Goal: Task Accomplishment & Management: Use online tool/utility

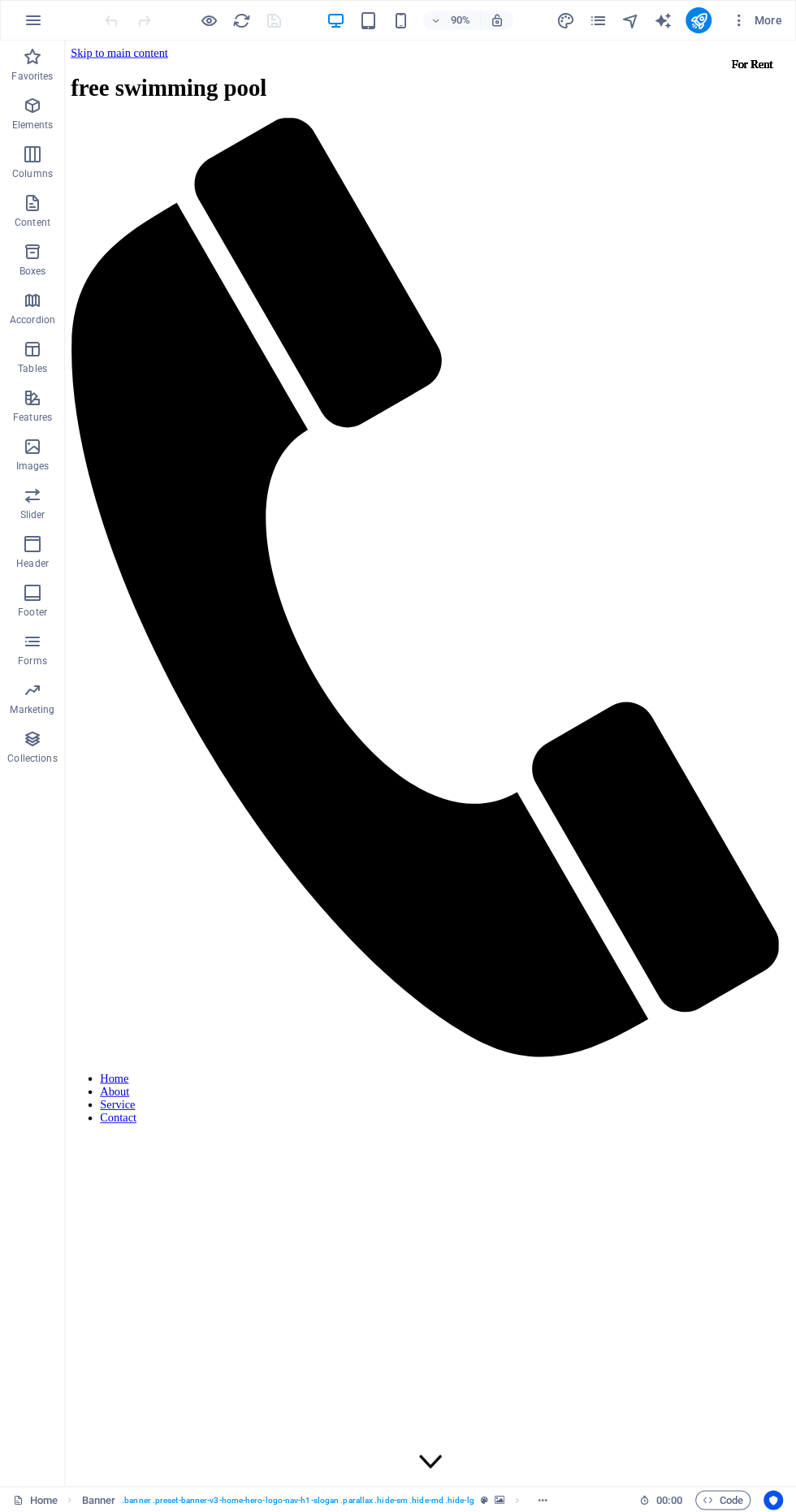
scroll to position [2746, 0]
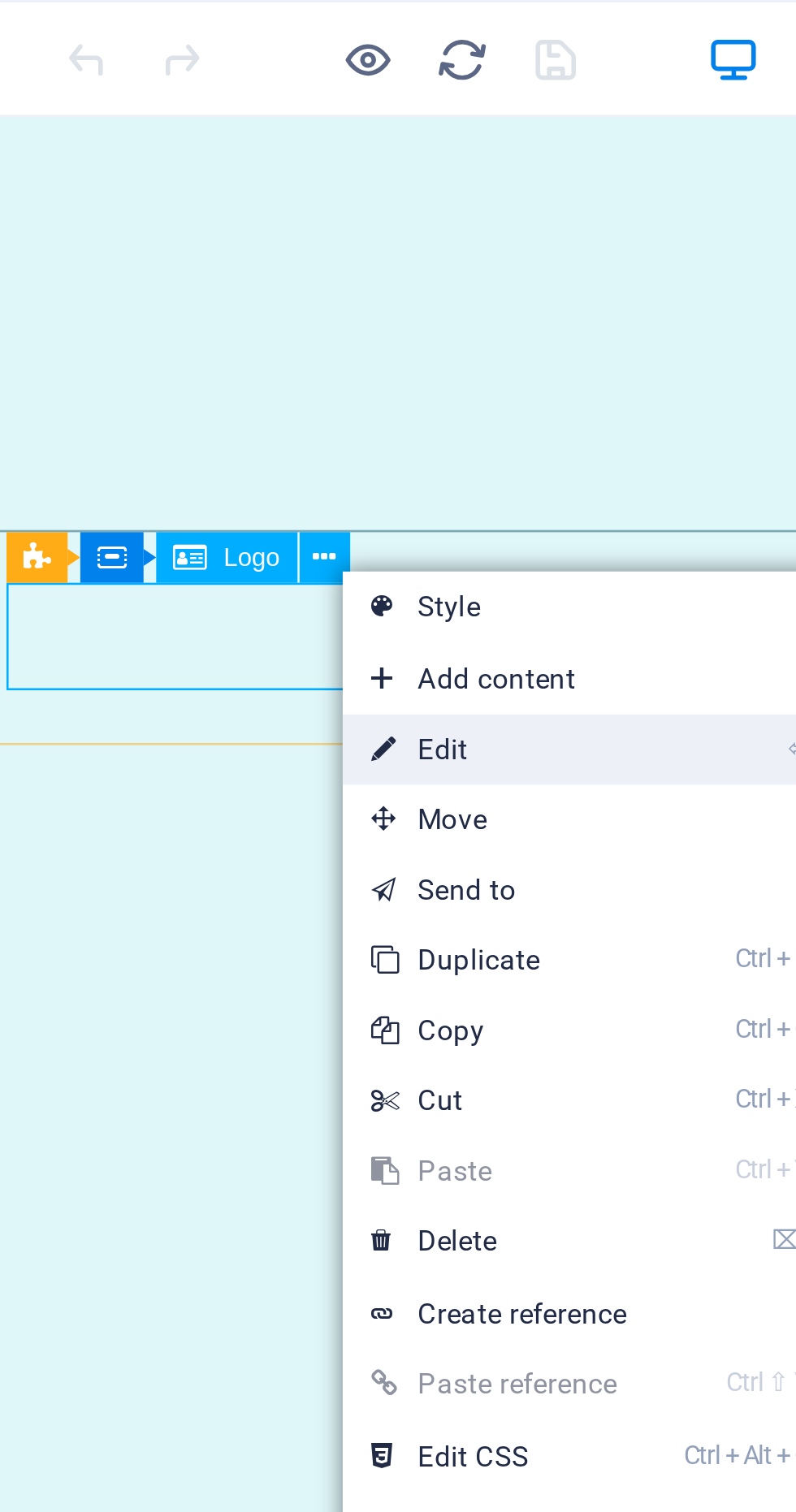
click at [0, 0] on link "⏎ Edit" at bounding box center [0, 0] width 0 height 0
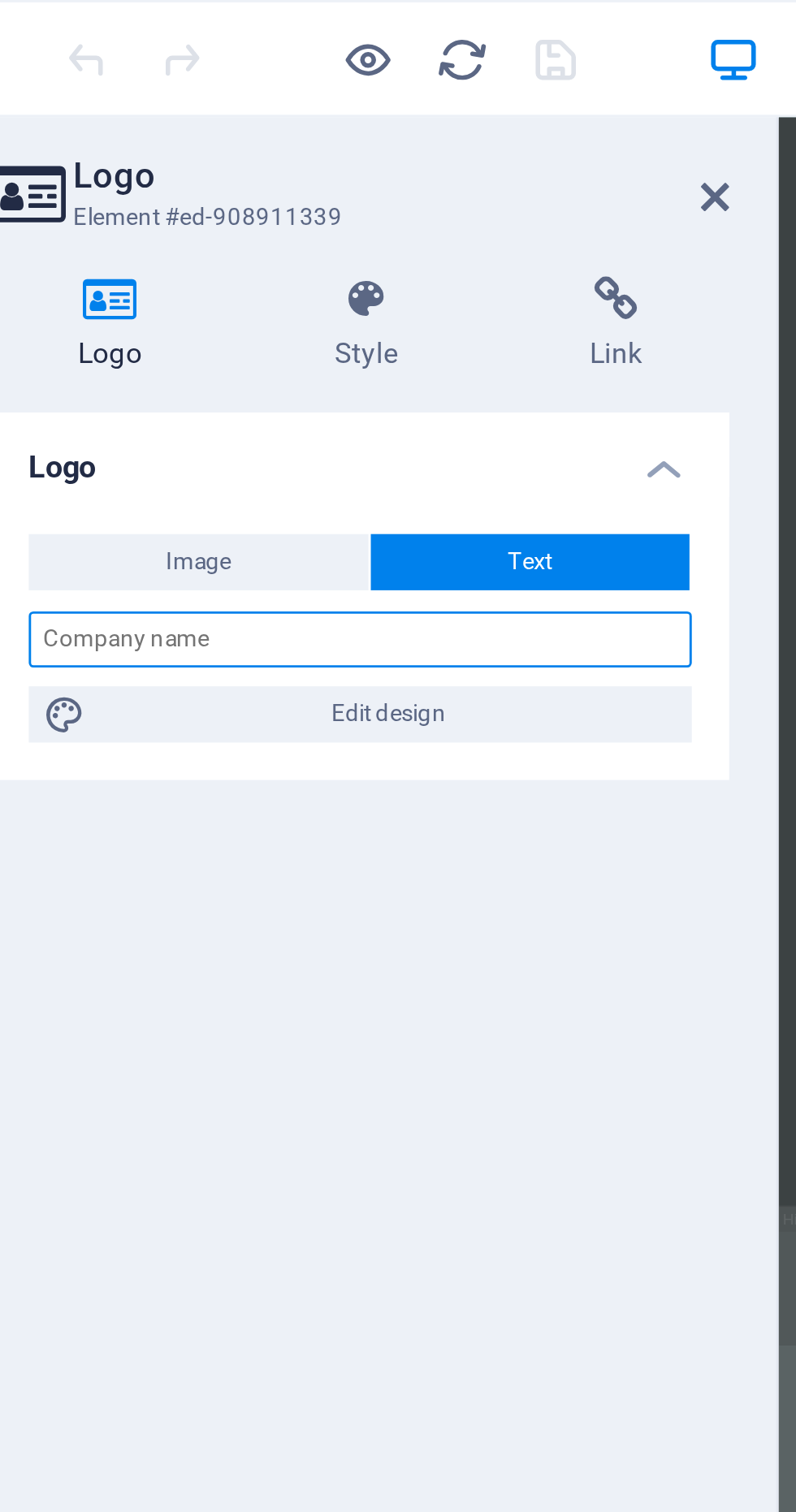
click at [263, 228] on input "text" at bounding box center [206, 222] width 230 height 20
type input "Free swimming pool construction for schools"
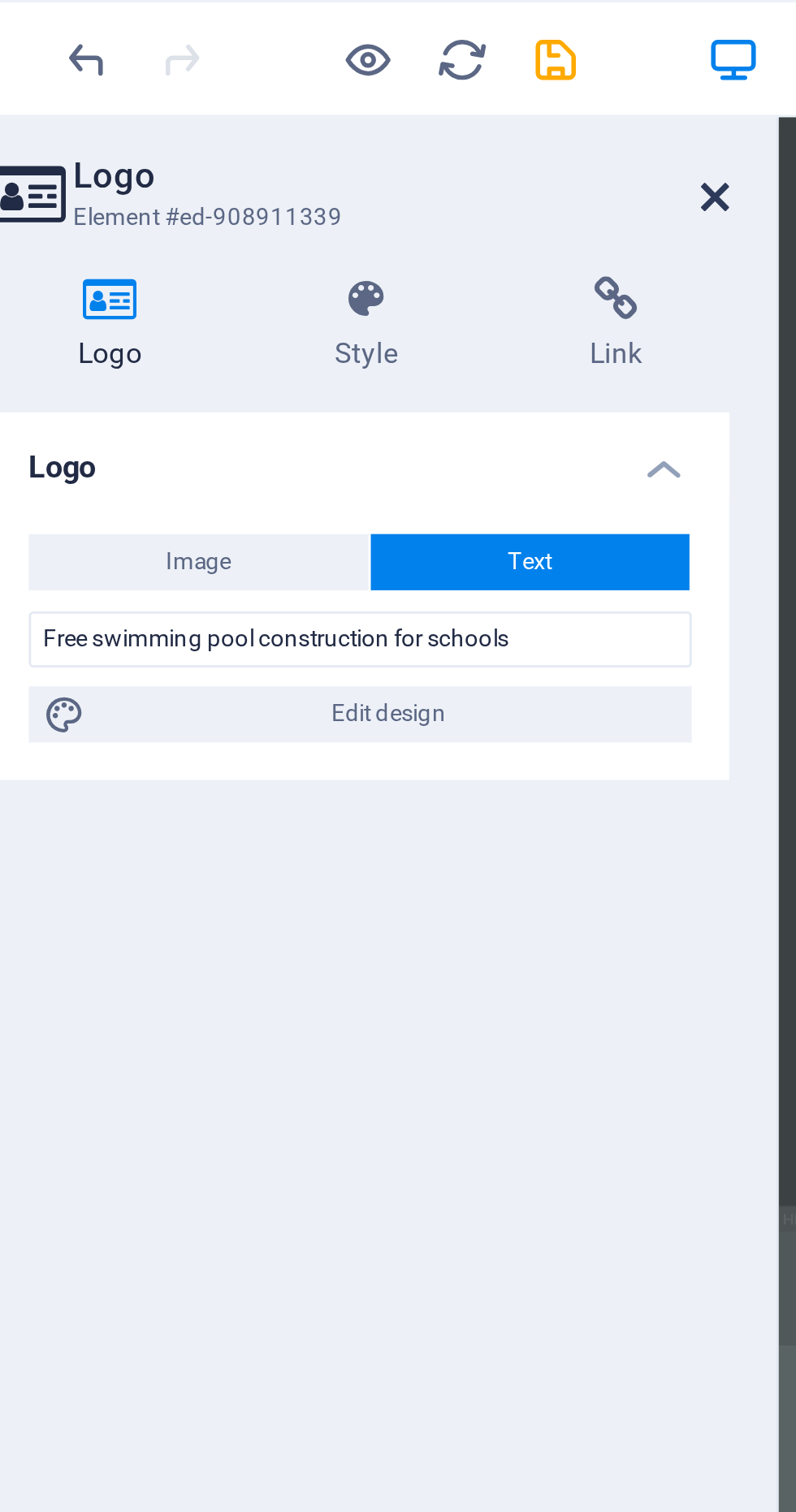
click at [332, 68] on icon at bounding box center [329, 68] width 10 height 13
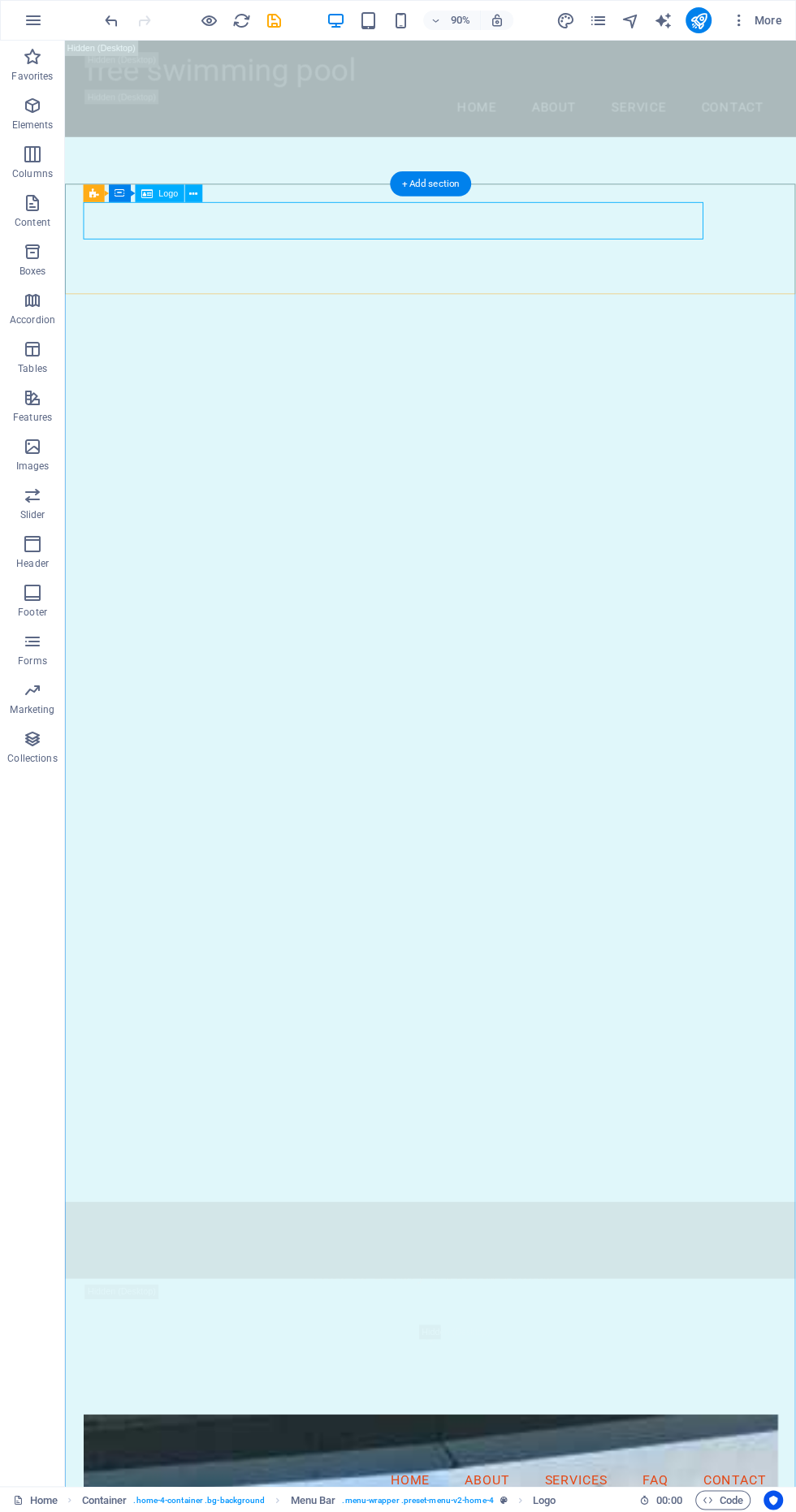
scroll to position [2743, 0]
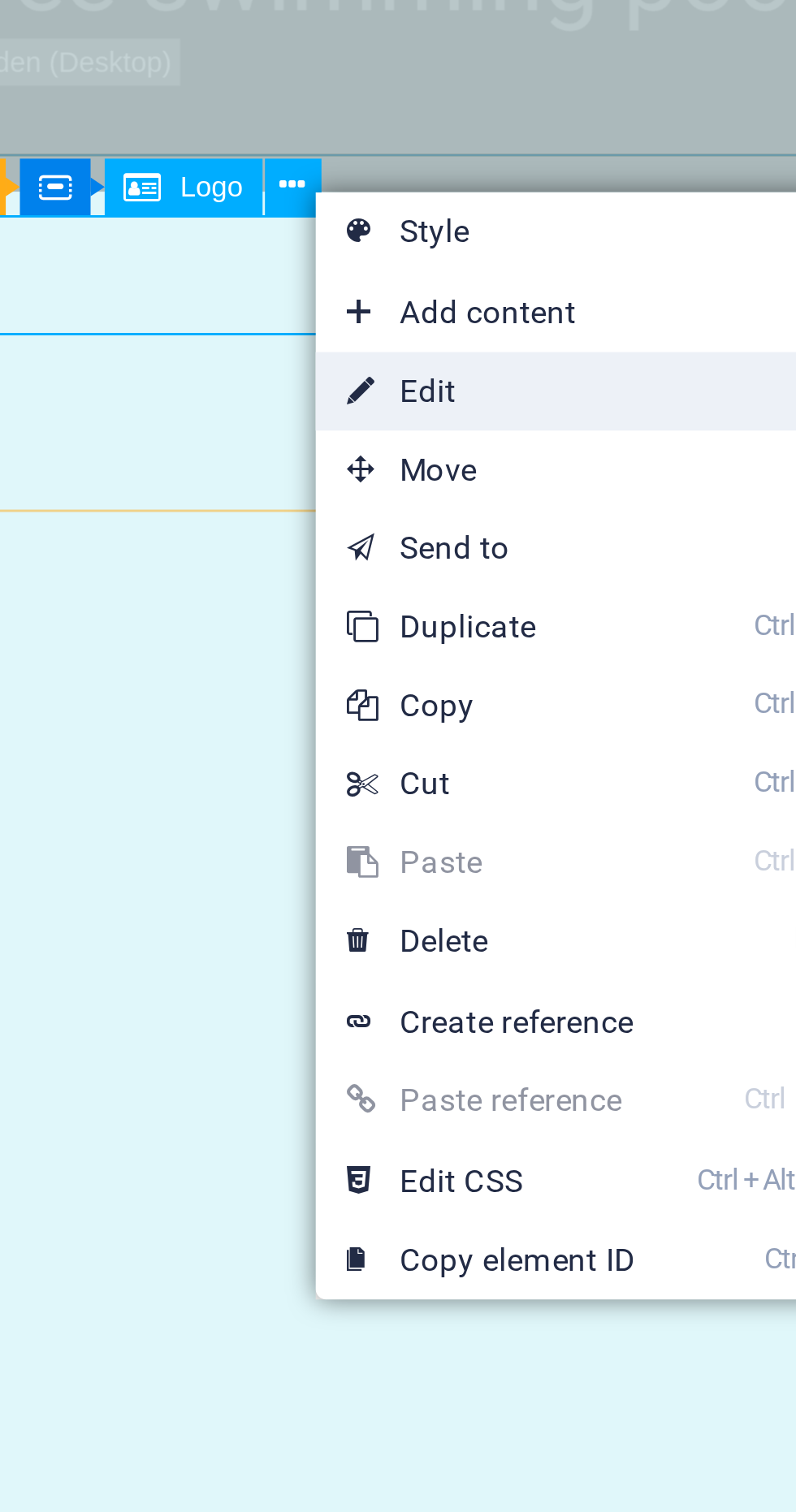
click at [276, 198] on link "⏎ Edit" at bounding box center [255, 198] width 109 height 24
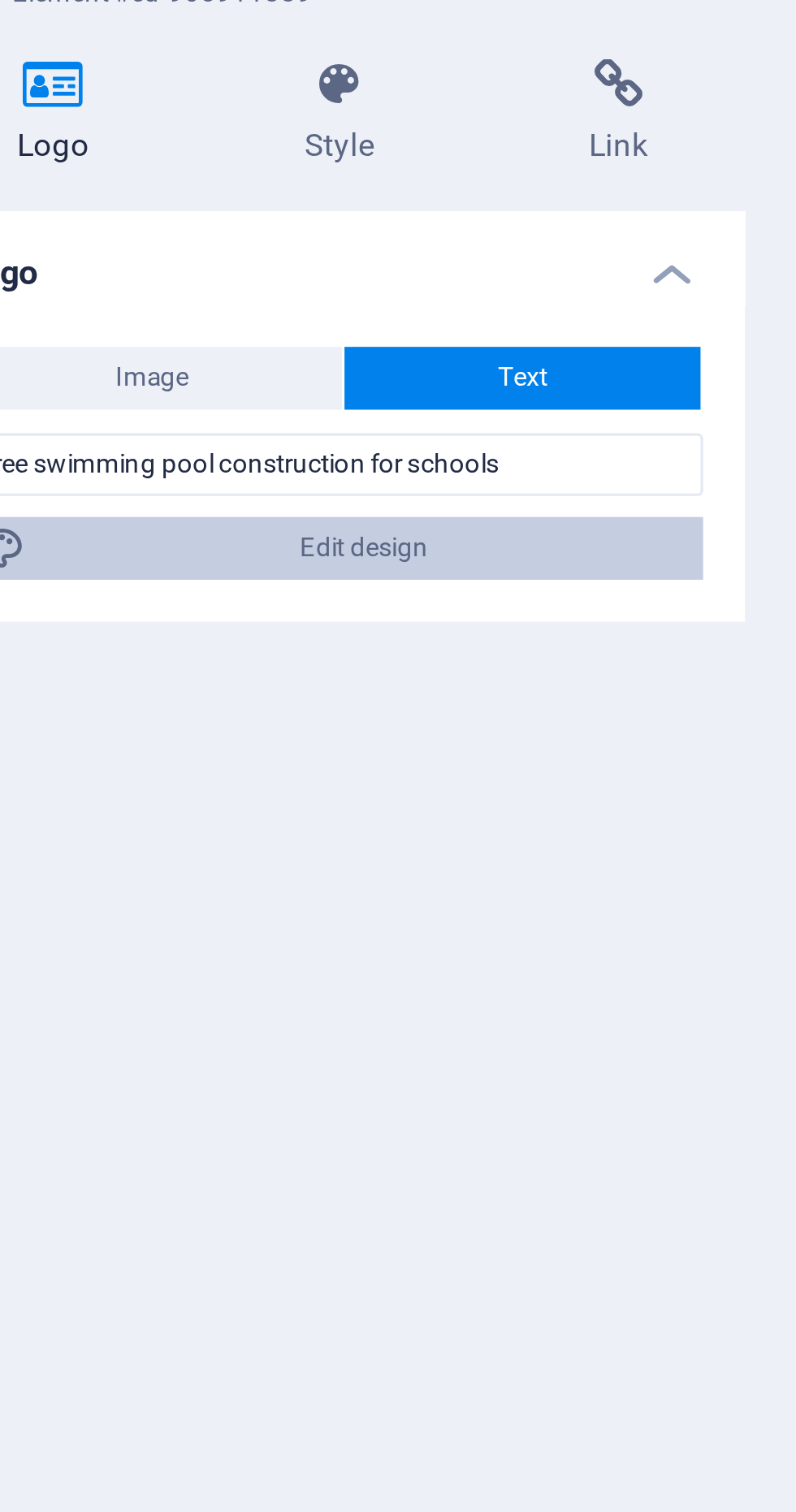
click at [260, 246] on span "Edit design" at bounding box center [216, 248] width 200 height 20
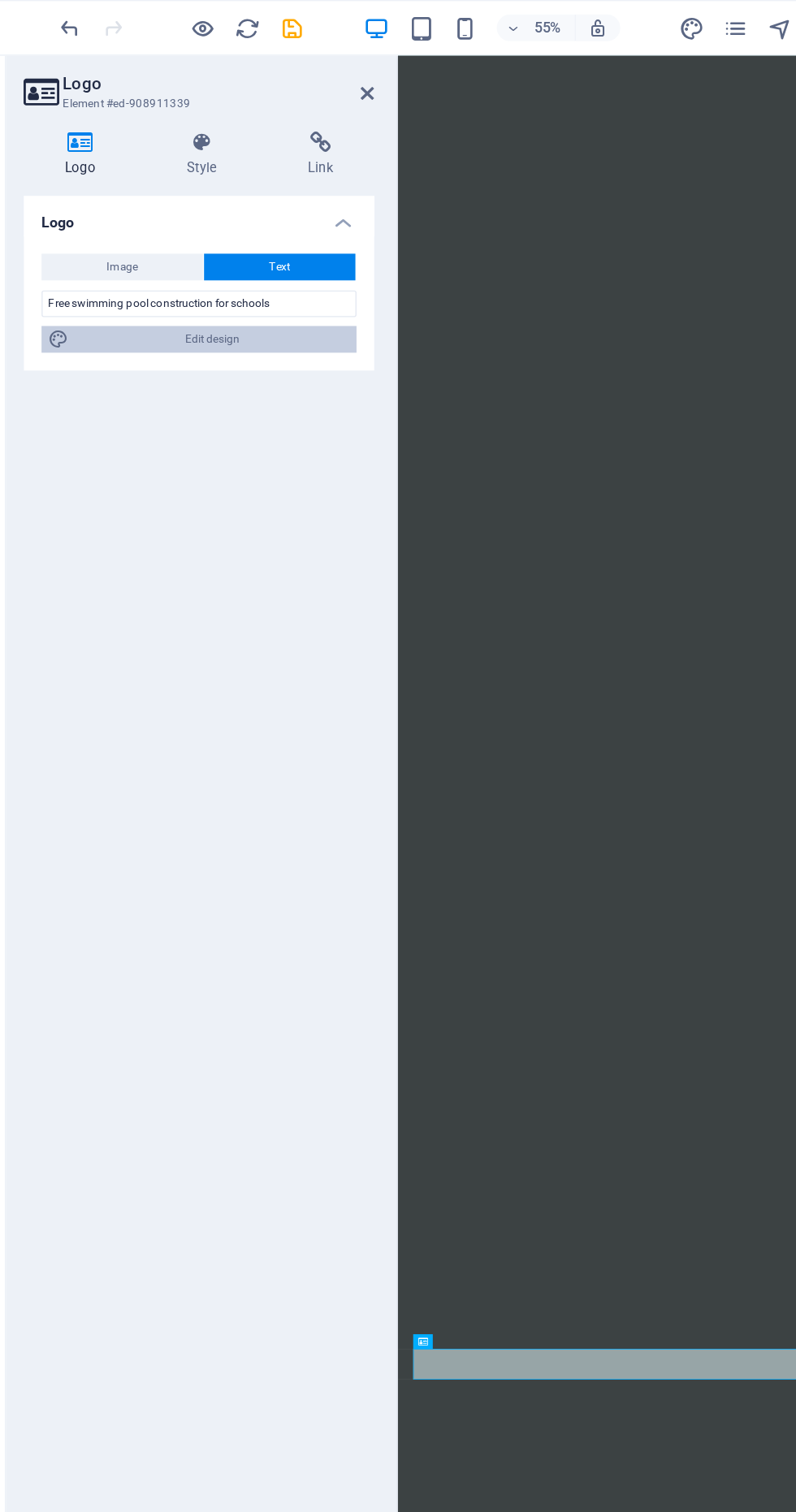
select select "rem"
select select "200"
select select "px"
select select "rem"
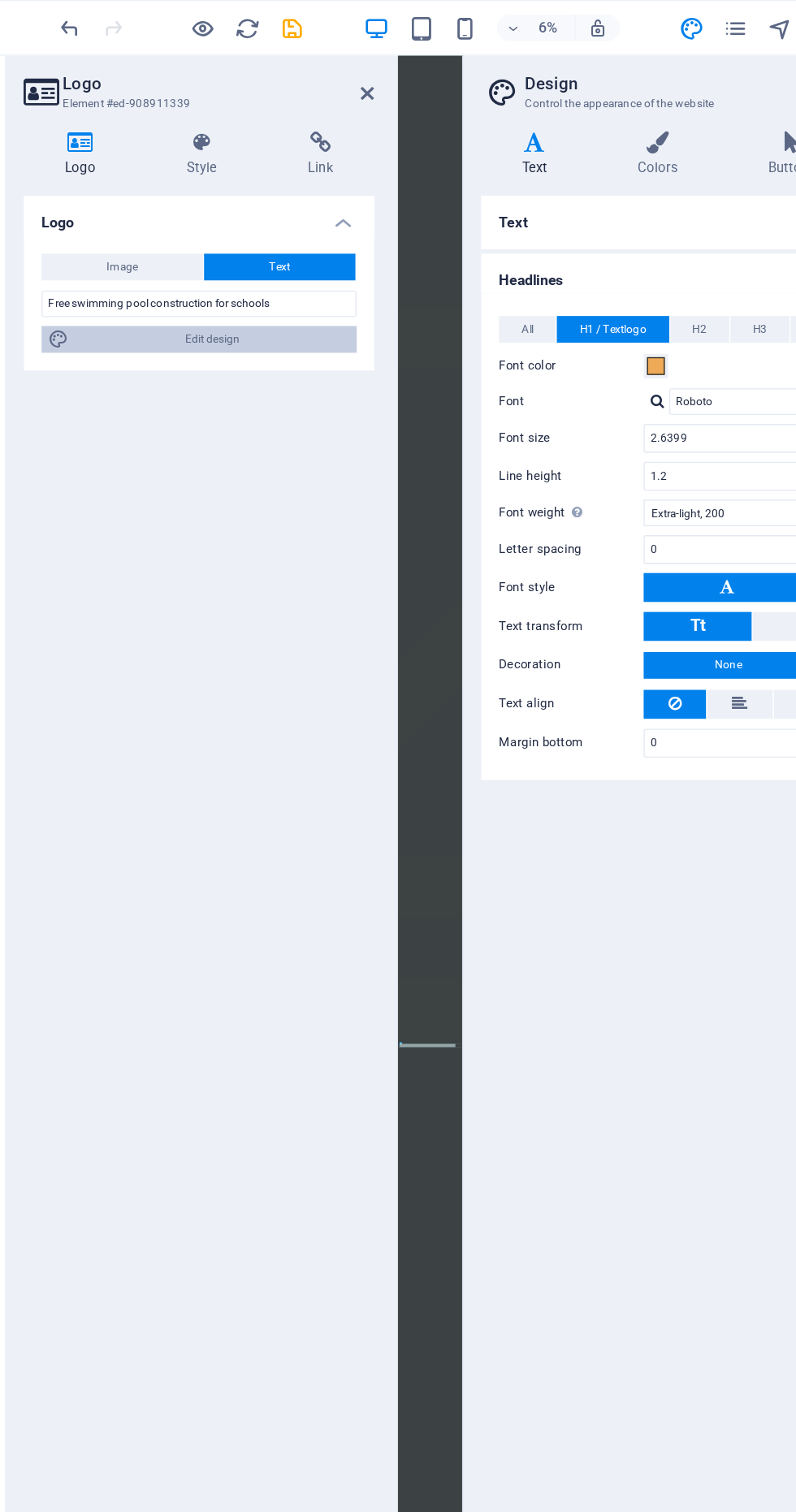
scroll to position [24967, 0]
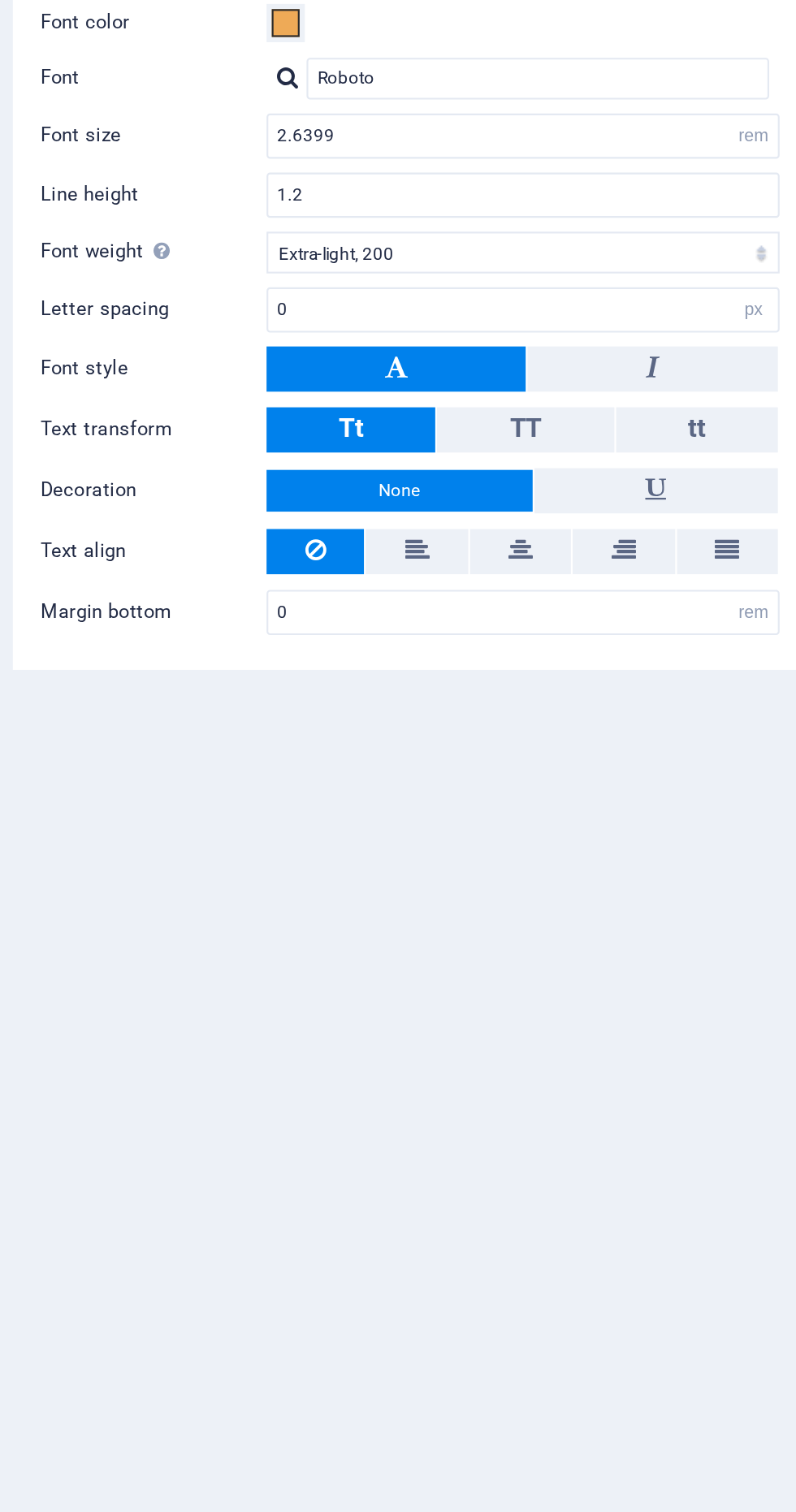
click at [621, 434] on button at bounding box center [591, 428] width 121 height 21
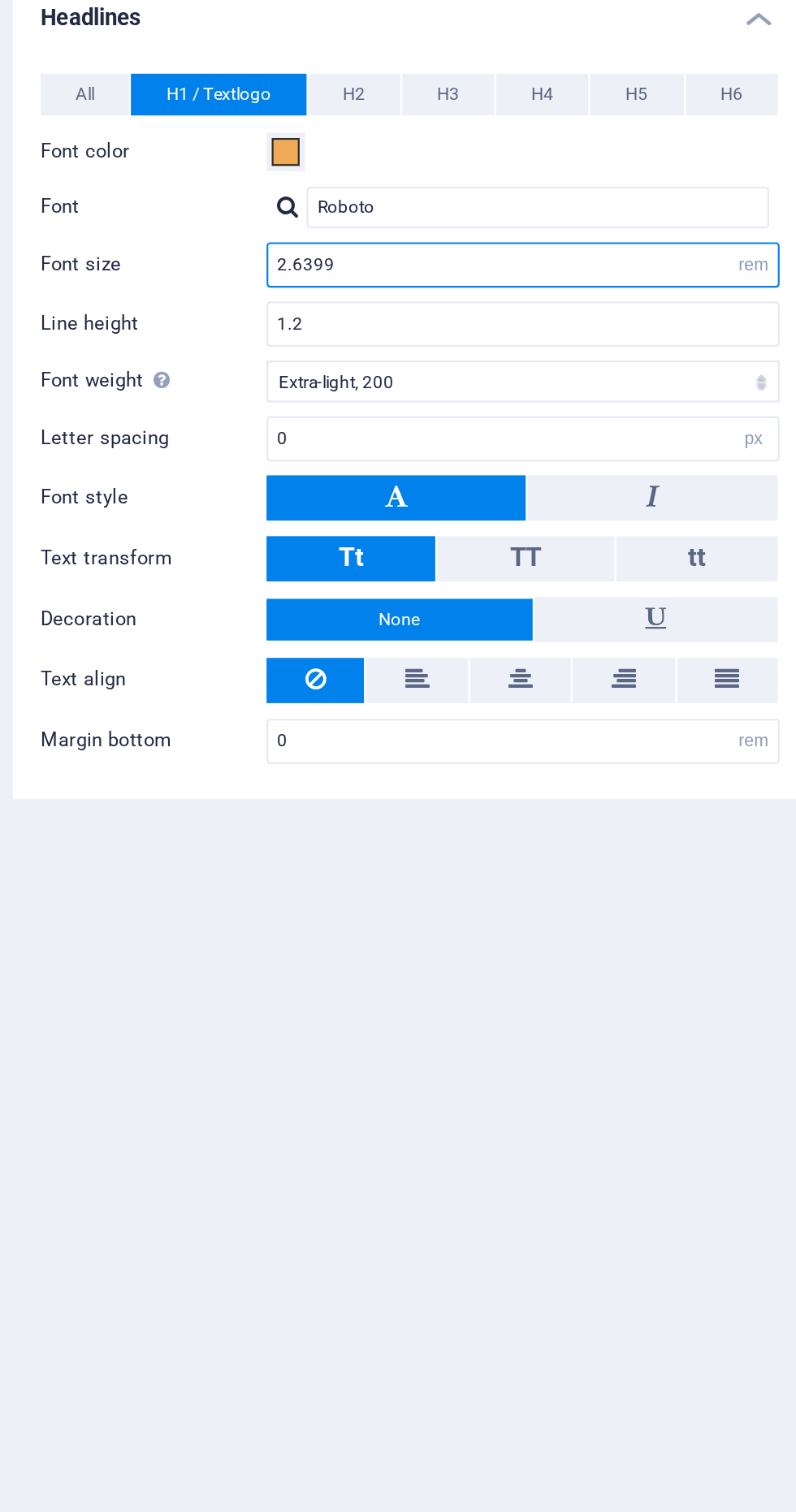
click at [637, 316] on input "2.6399" at bounding box center [651, 320] width 238 height 20
type input "2.0"
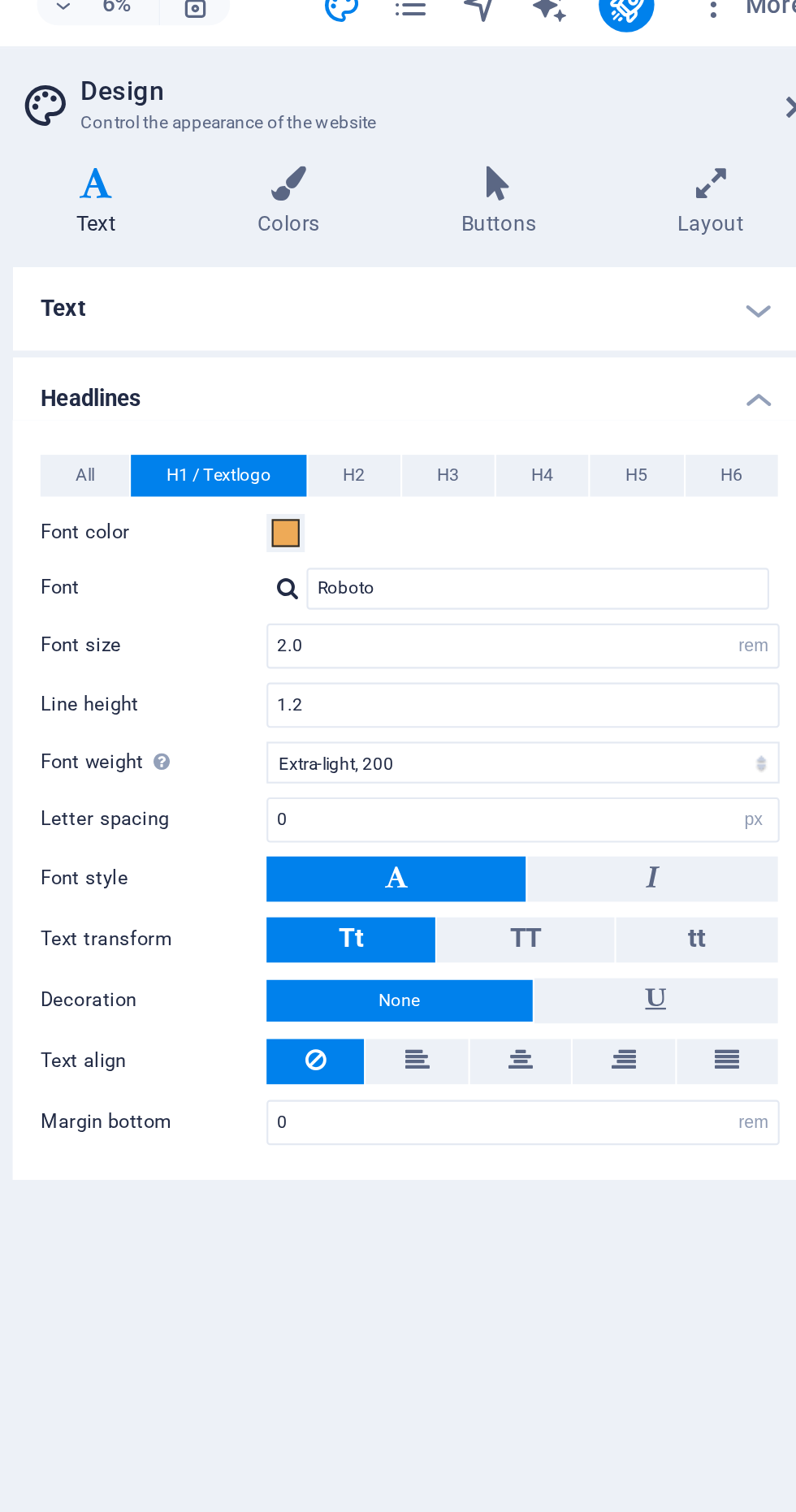
click at [762, 203] on h4 "Headlines" at bounding box center [597, 199] width 371 height 29
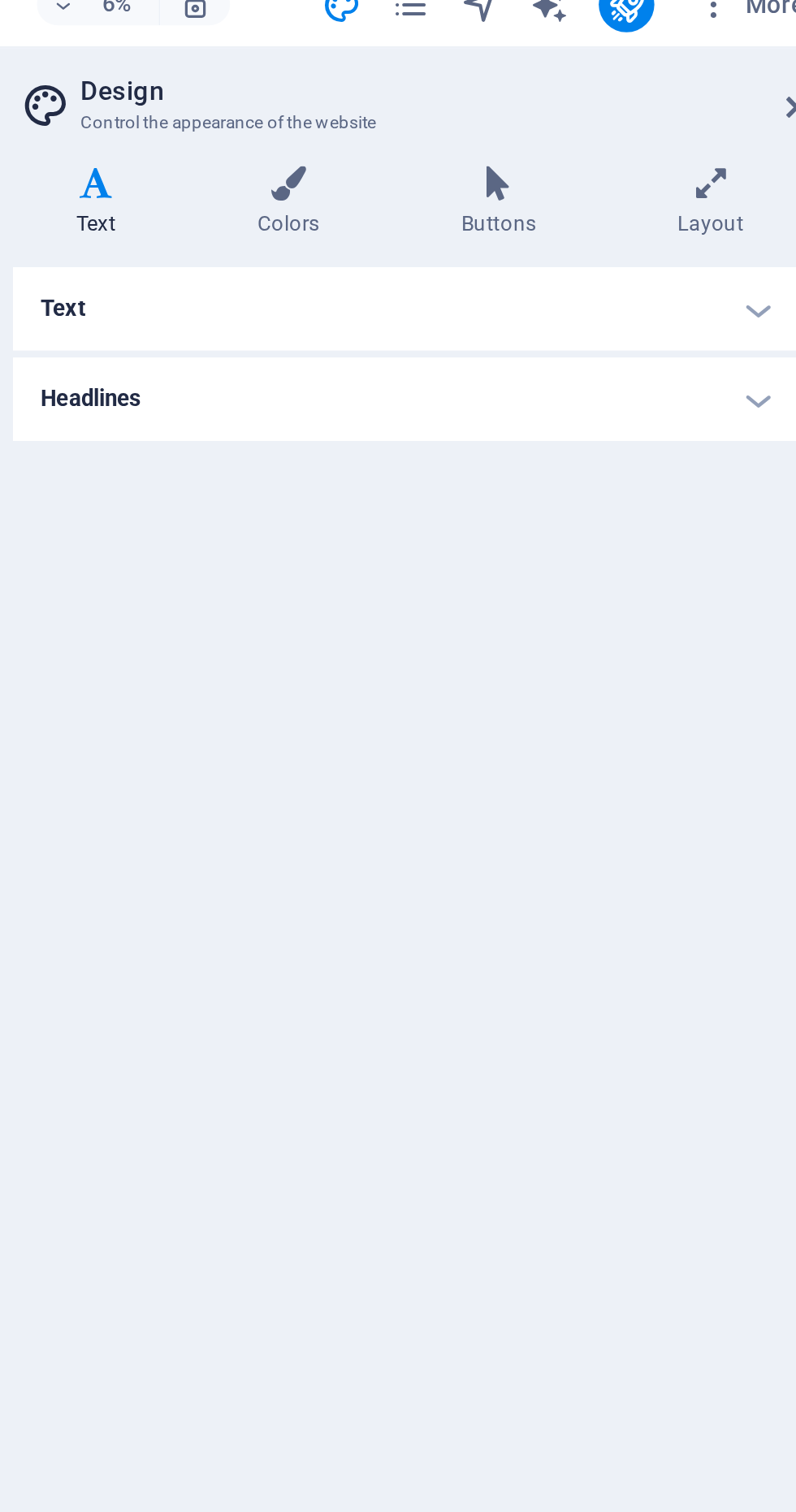
scroll to position [24966, 0]
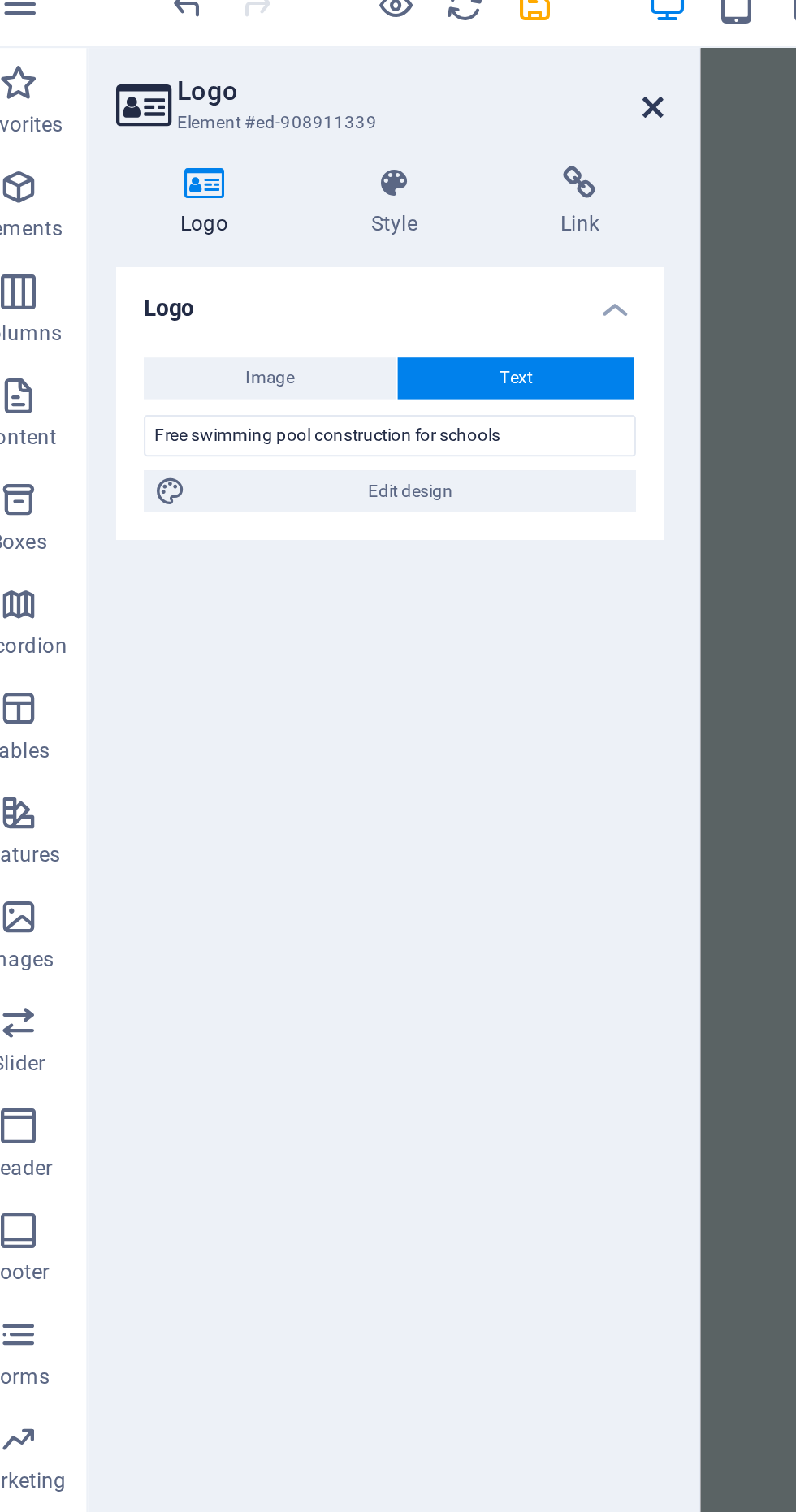
click at [330, 68] on icon at bounding box center [329, 68] width 10 height 13
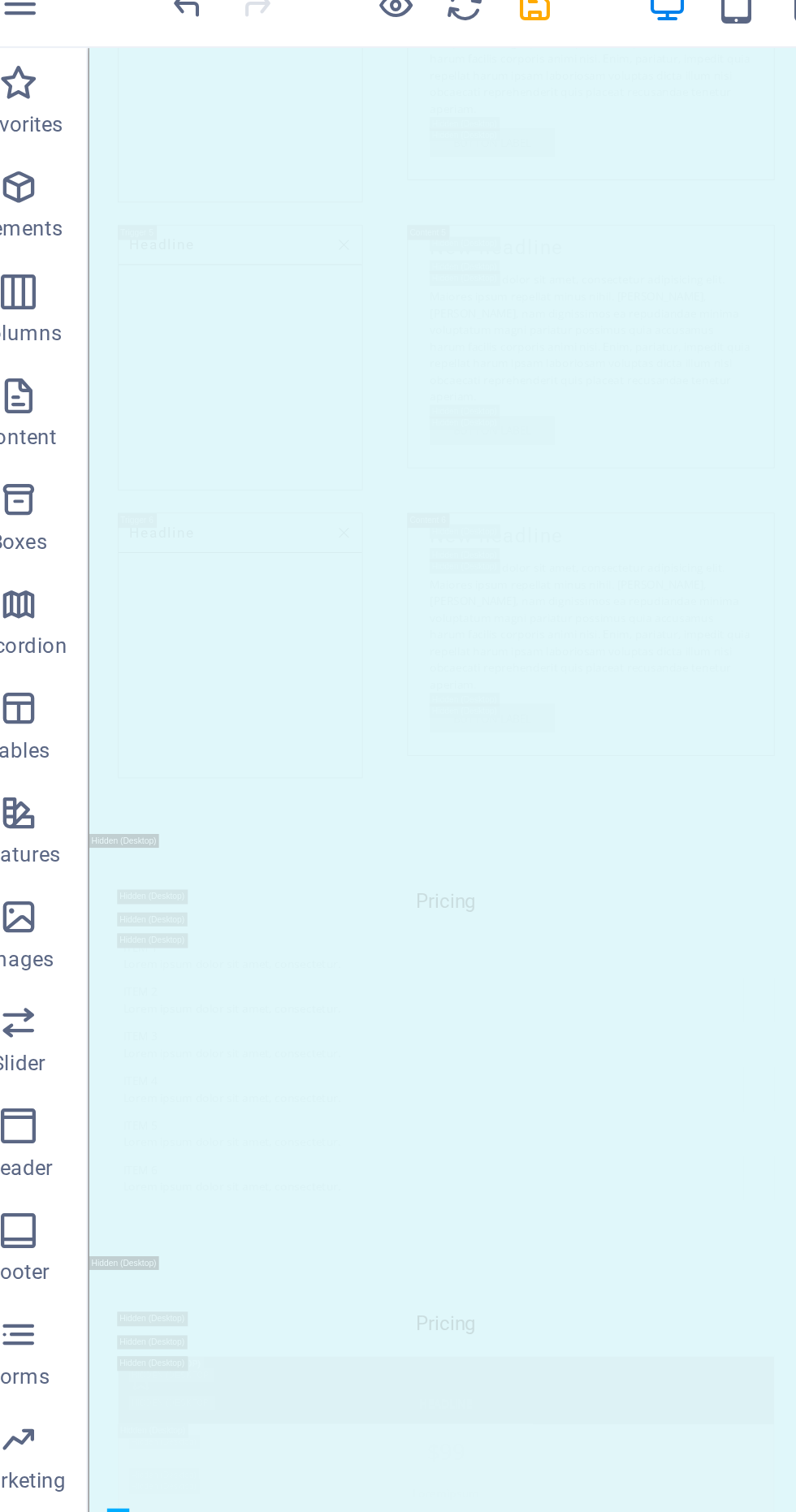
scroll to position [4144, 0]
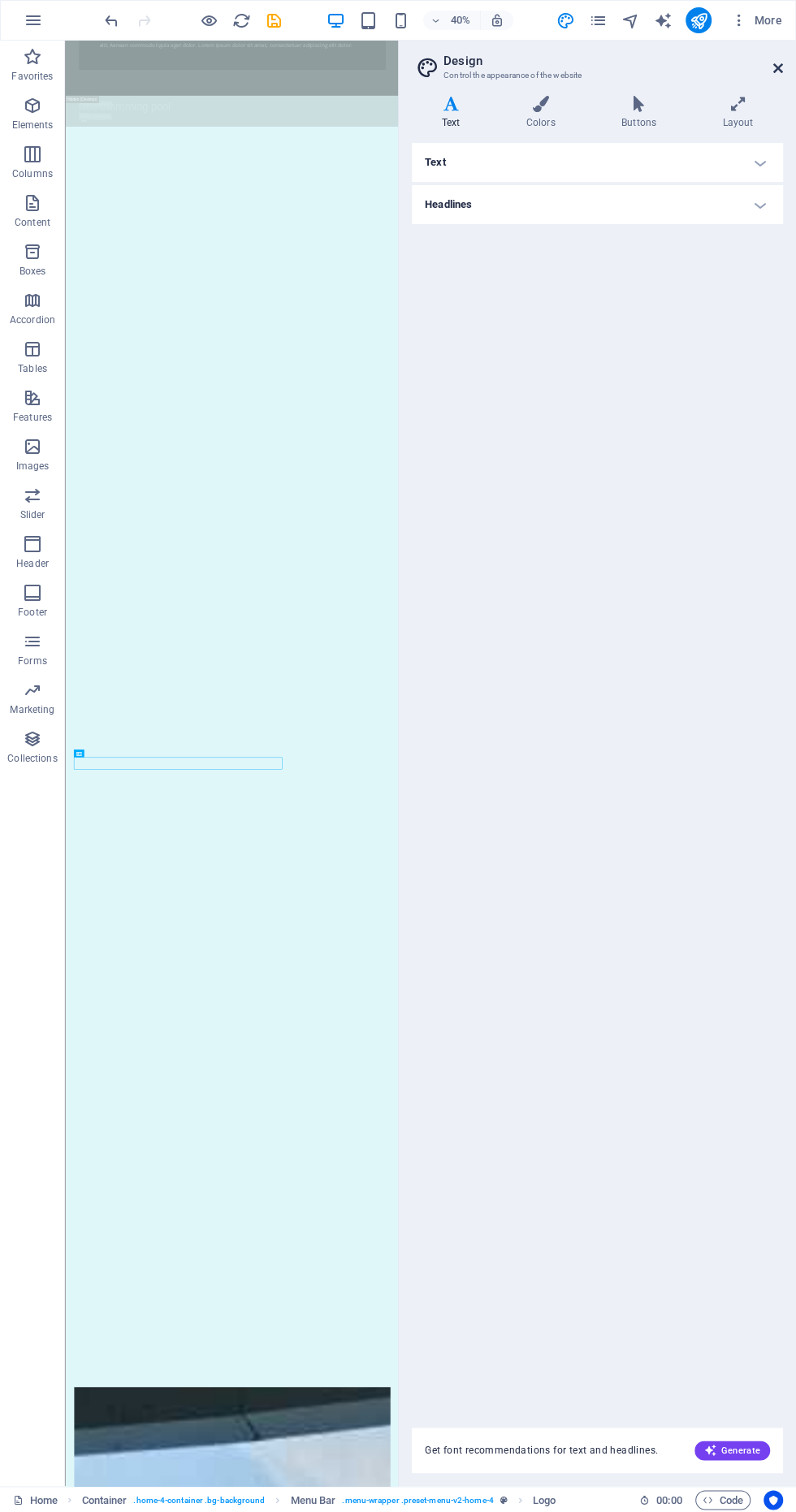
click at [777, 68] on icon at bounding box center [778, 68] width 10 height 13
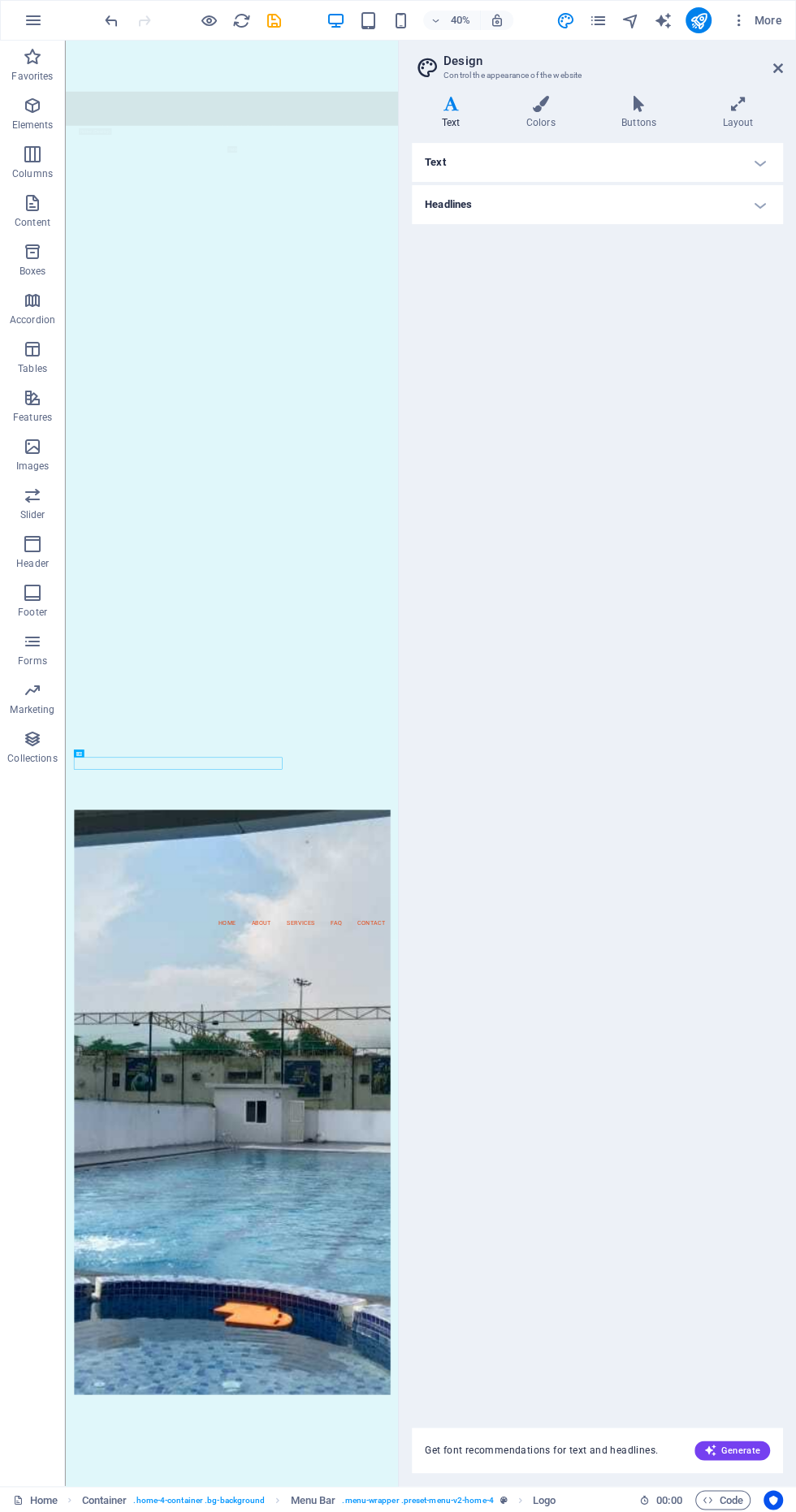
click at [795, 169] on div "This is a very cool headline" at bounding box center [481, 254] width 832 height 171
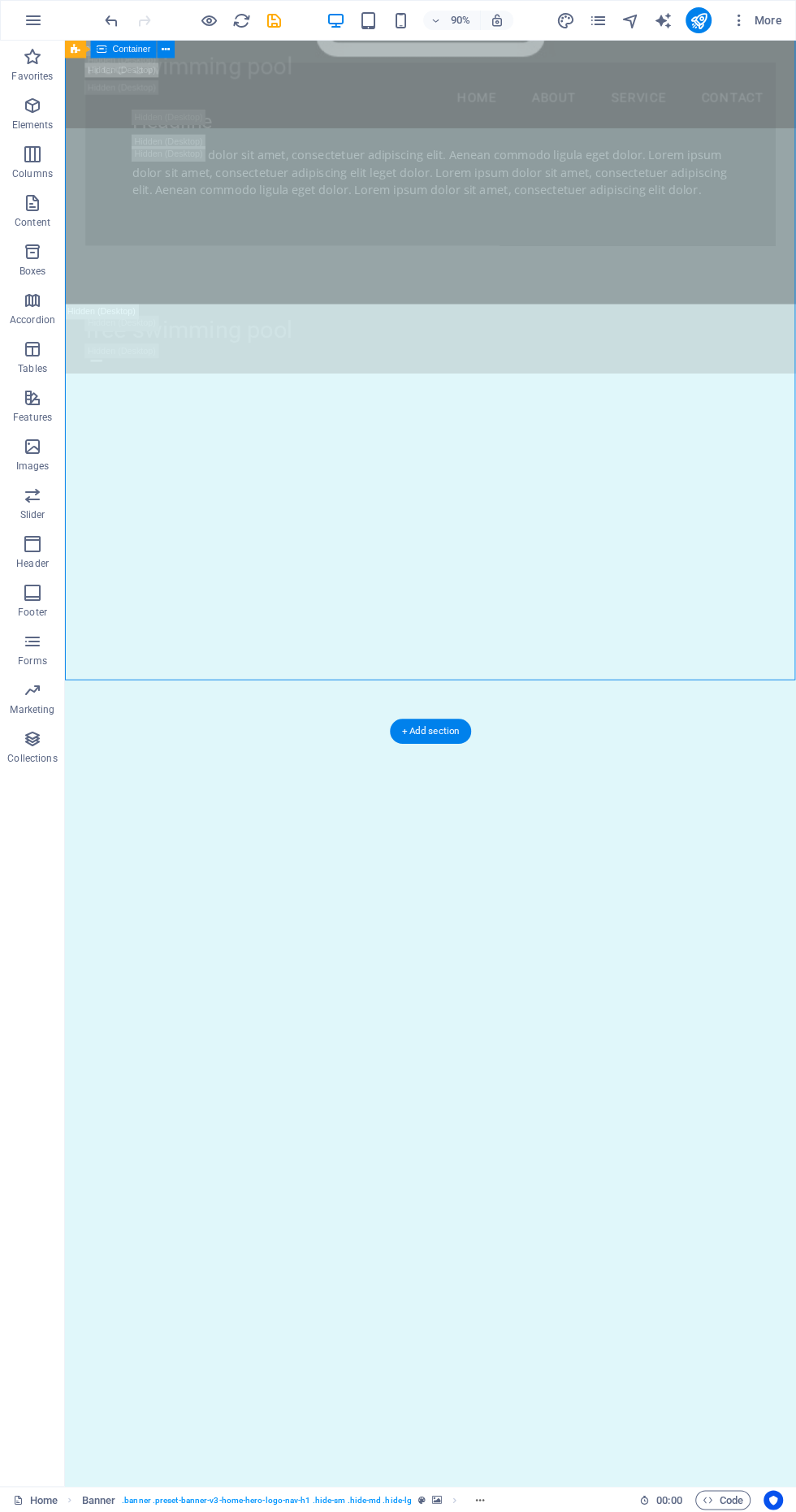
scroll to position [2138, 0]
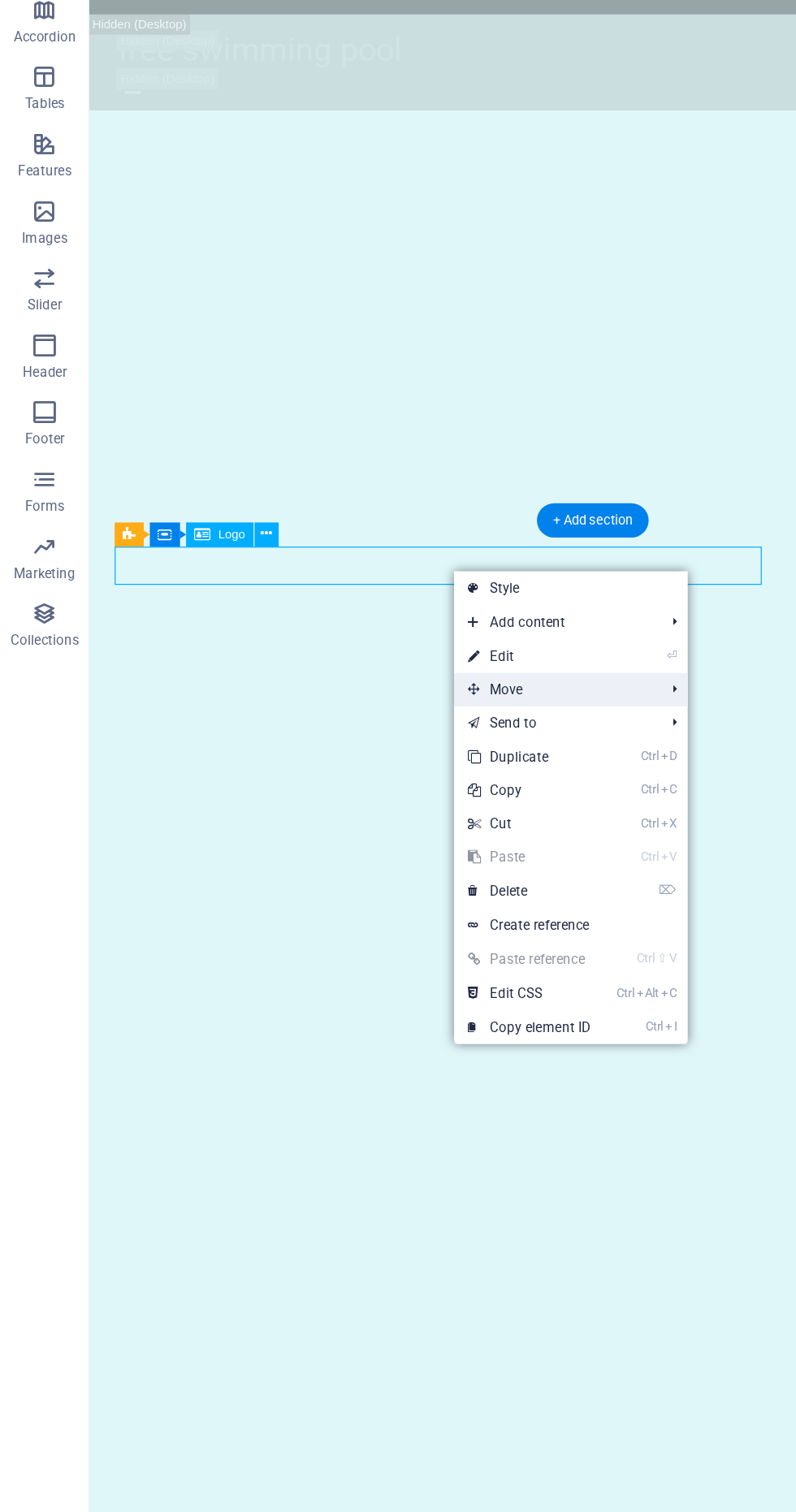
click at [438, 797] on span "Move" at bounding box center [402, 794] width 145 height 24
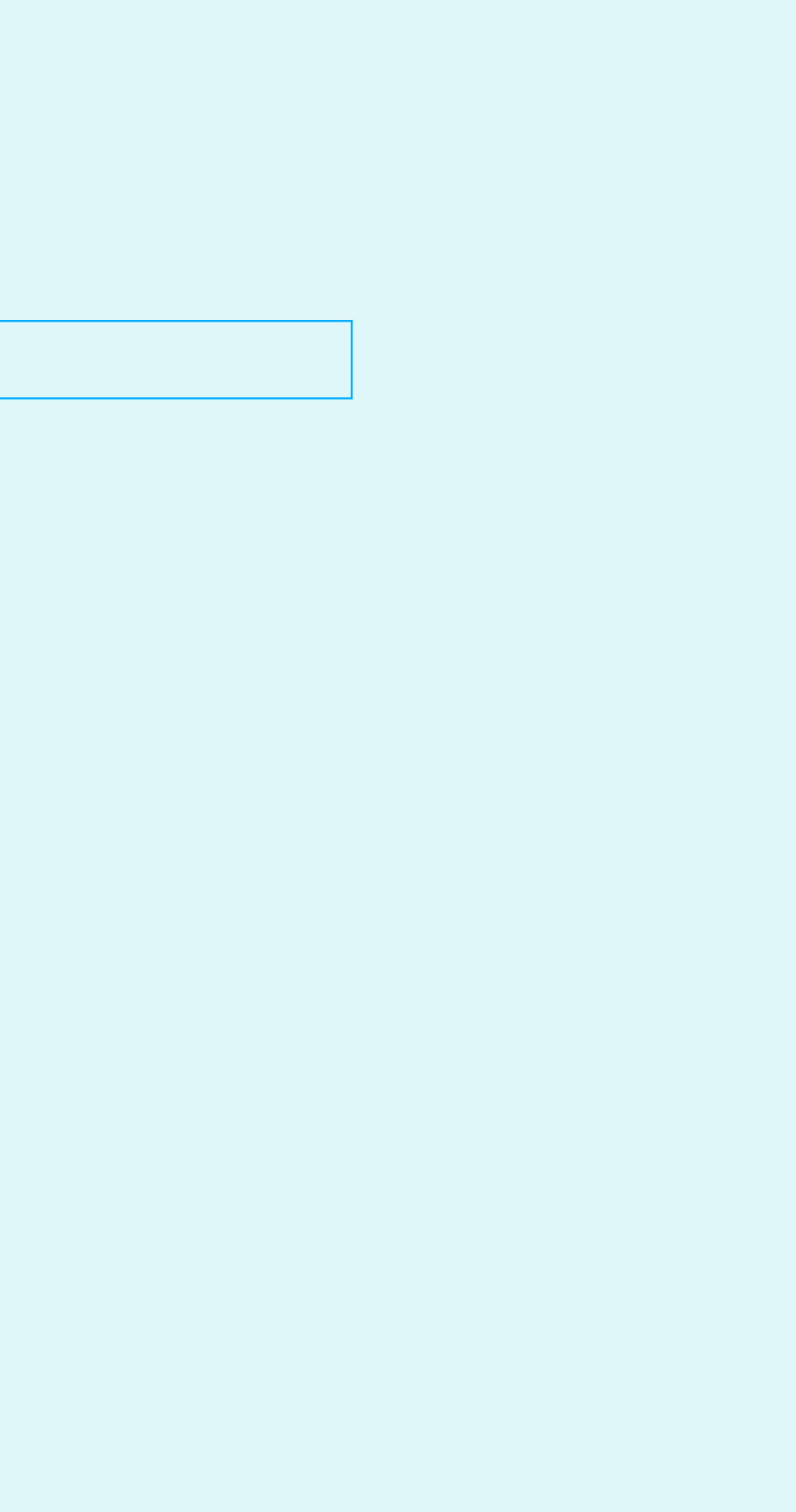
scroll to position [0, 0]
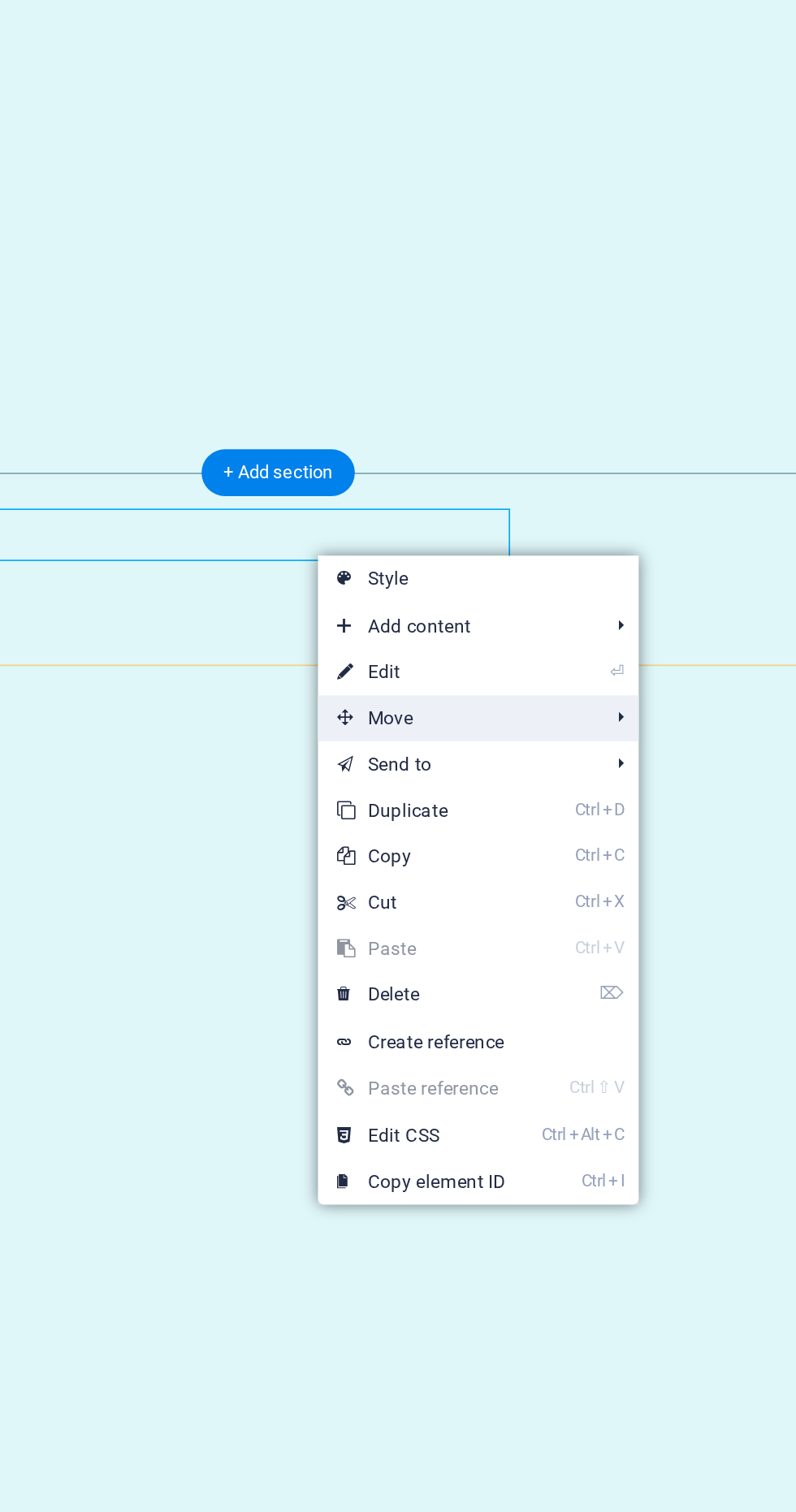
click at [556, 865] on span "Move" at bounding box center [523, 864] width 145 height 24
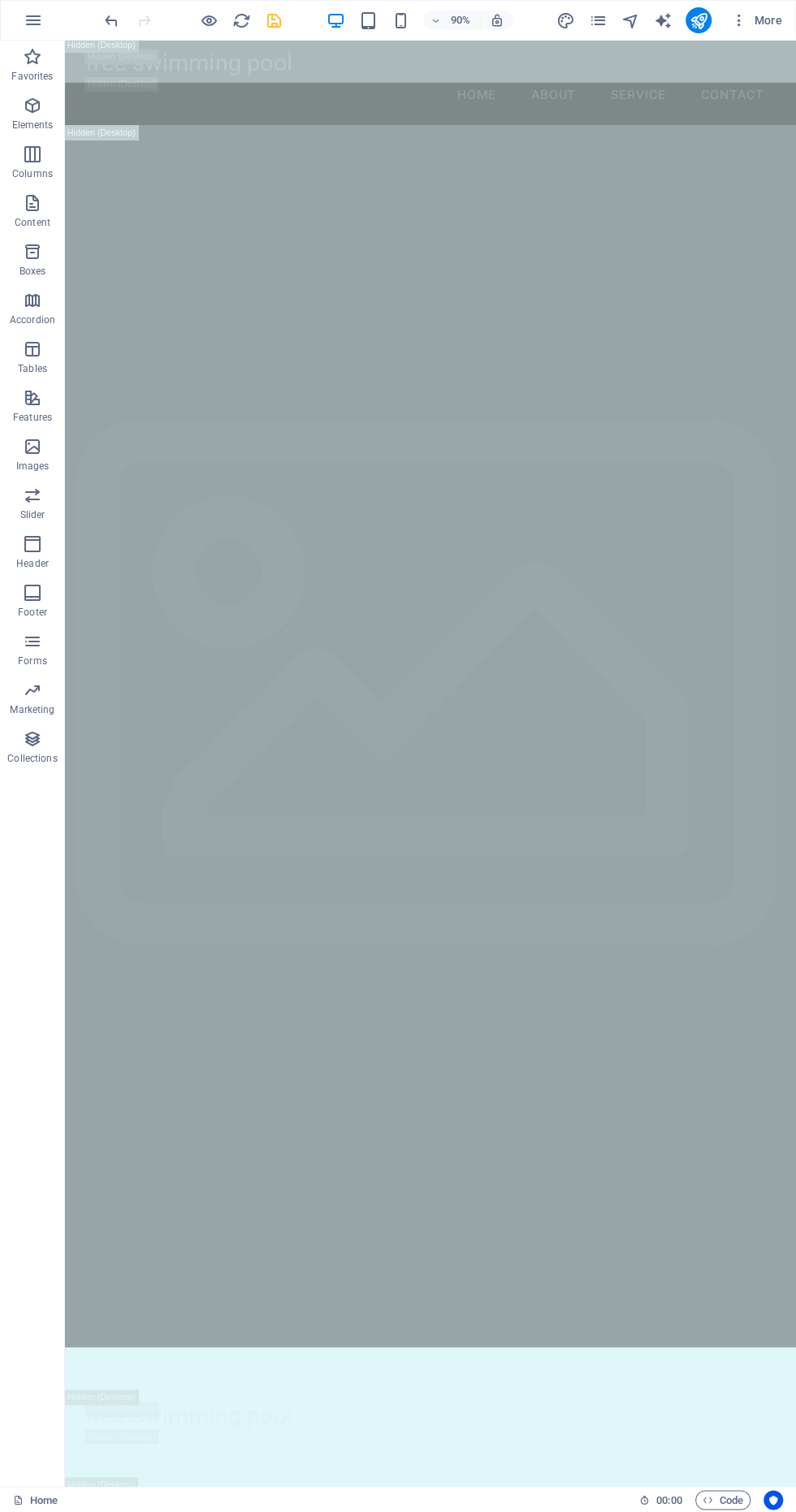
click at [0, 0] on icon "save" at bounding box center [0, 0] width 0 height 0
